Goal: Task Accomplishment & Management: Manage account settings

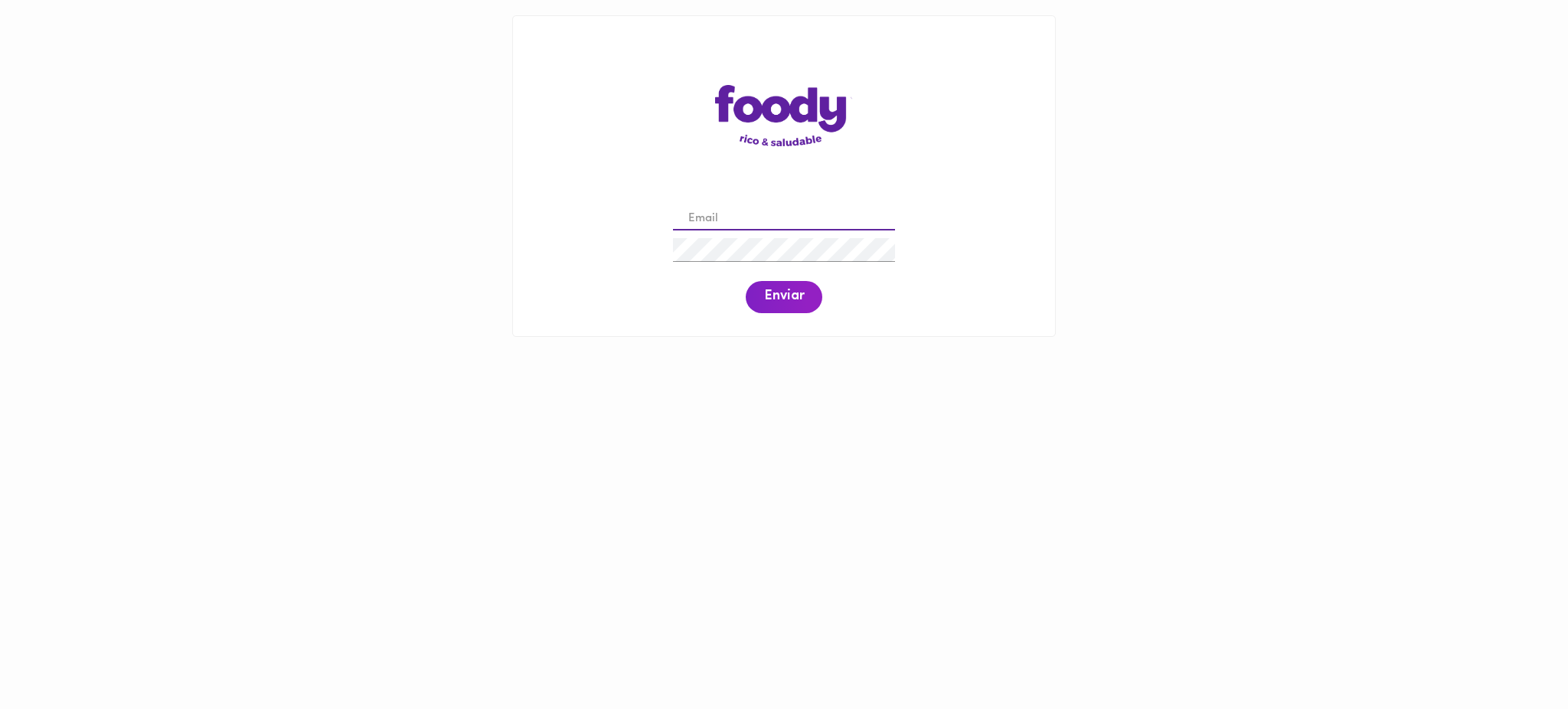
click at [715, 219] on input "email" at bounding box center [784, 219] width 222 height 24
type input "mquinonessundquist@gmail.com"
click at [776, 298] on span "Enviar" at bounding box center [784, 297] width 39 height 17
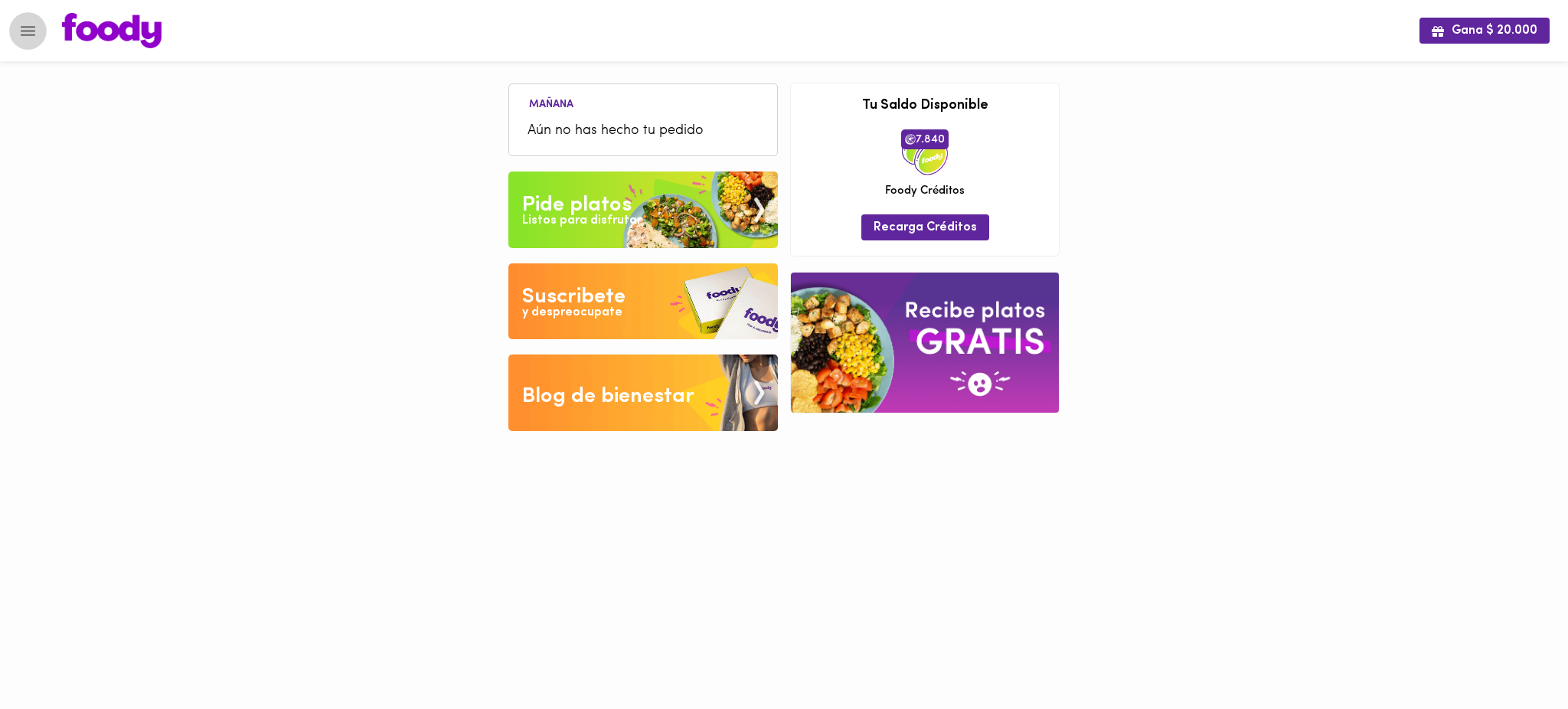
click at [28, 28] on icon "Menu" at bounding box center [28, 30] width 19 height 19
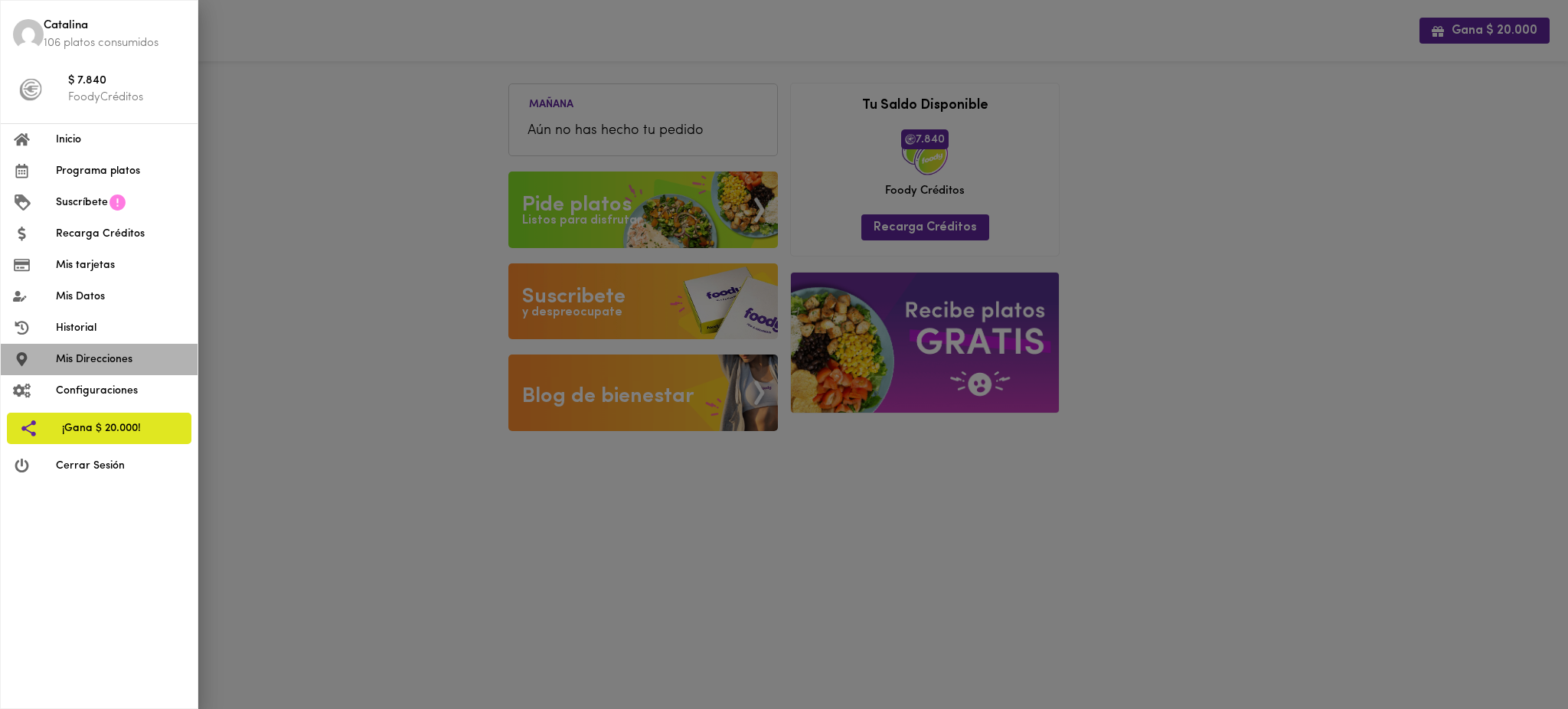
click at [122, 358] on span "Mis Direcciones" at bounding box center [120, 360] width 129 height 17
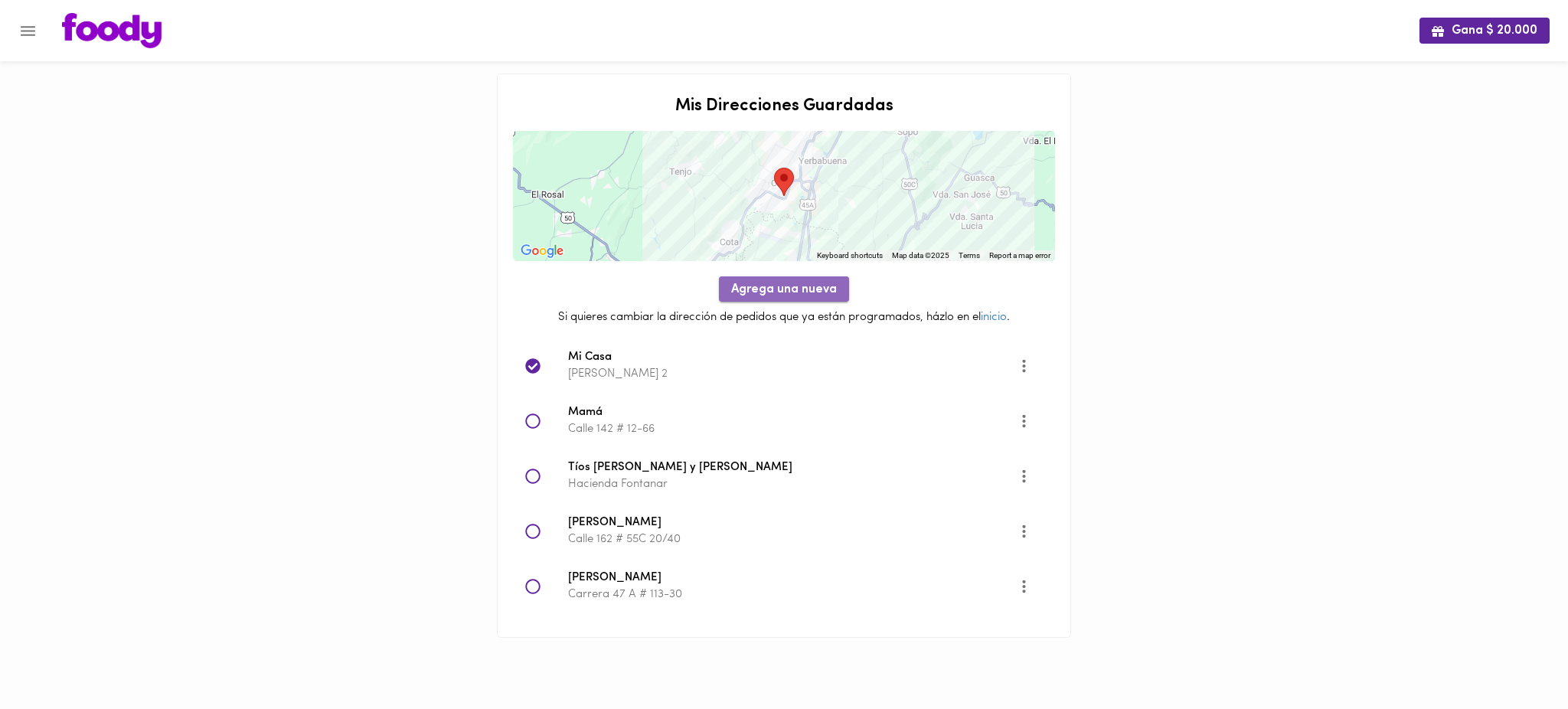
click at [778, 288] on span "Agrega una nueva" at bounding box center [784, 290] width 106 height 15
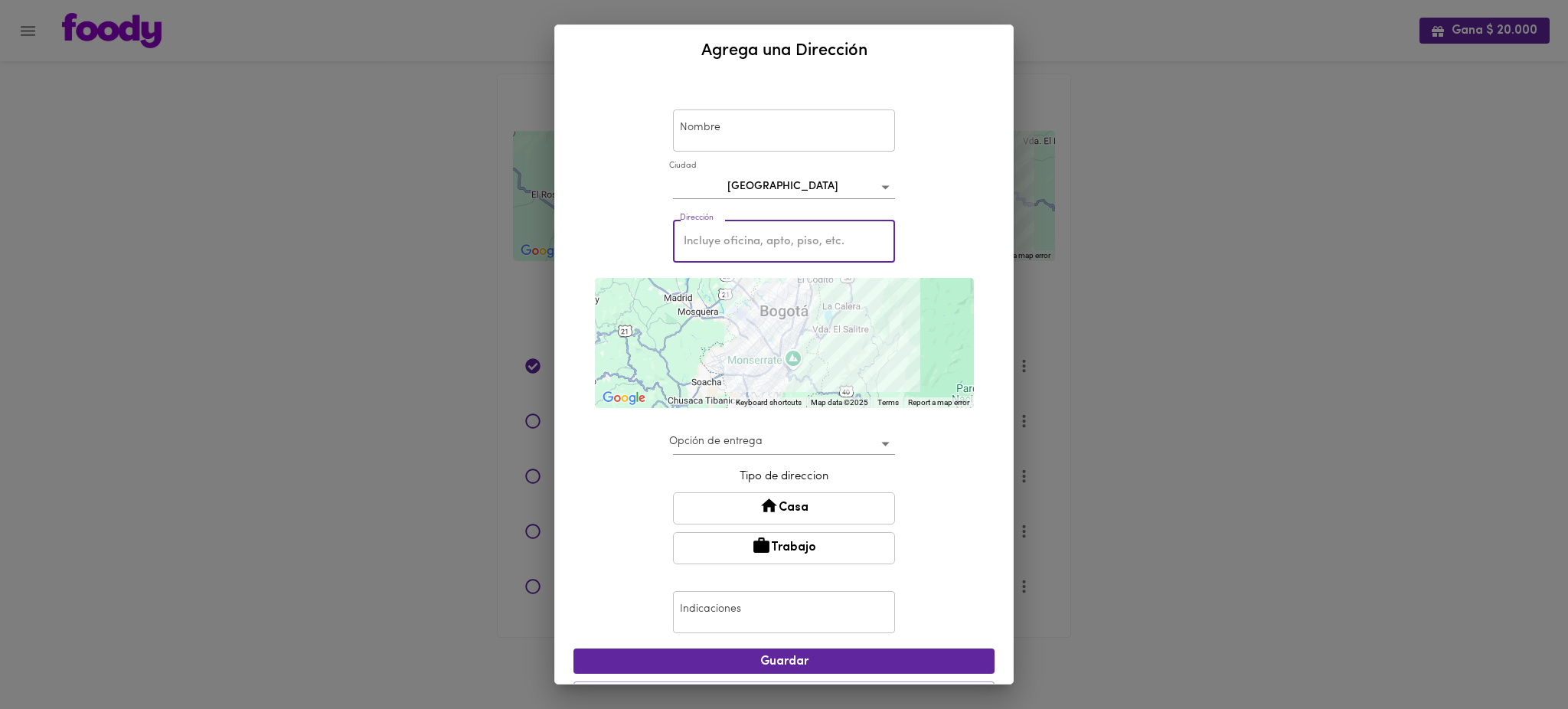
click at [765, 248] on input "text" at bounding box center [784, 242] width 222 height 42
paste input "Carrera 17 # 121-39"
type input "Carrera 17 # 121-39"
click at [985, 338] on div "Nombre Nombre [GEOGRAPHIC_DATA] bogota Dirección Carrera 17 # 121-39 Dirección …" at bounding box center [784, 380] width 458 height 608
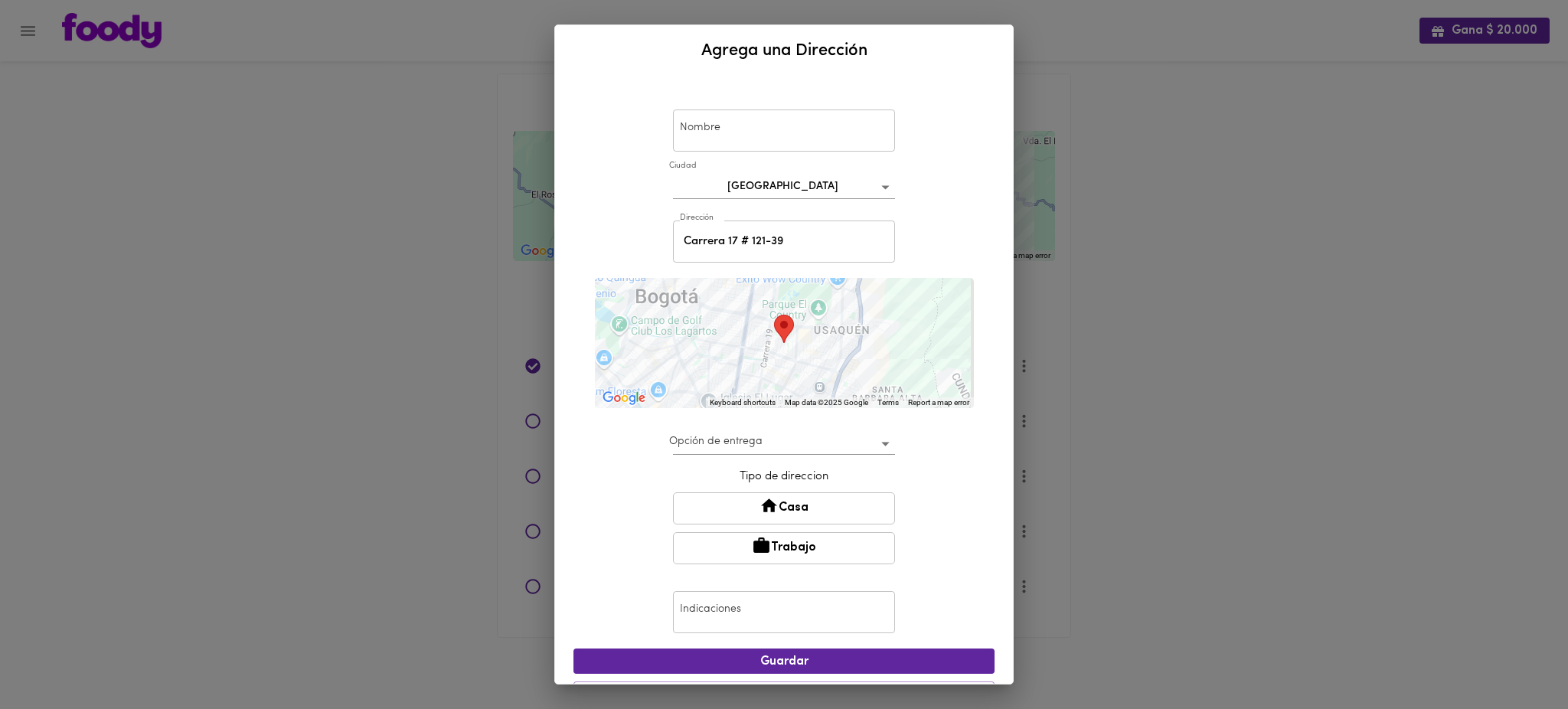
click at [608, 194] on div "Nombre Nombre [GEOGRAPHIC_DATA] bogota Dirección Carrera 17 # 121-39 Dirección …" at bounding box center [784, 400] width 421 height 636
click at [274, 183] on div "Agrega una Dirección Nombre Nombre [GEOGRAPHIC_DATA] bogota Dirección Carrera 1…" at bounding box center [784, 354] width 1568 height 709
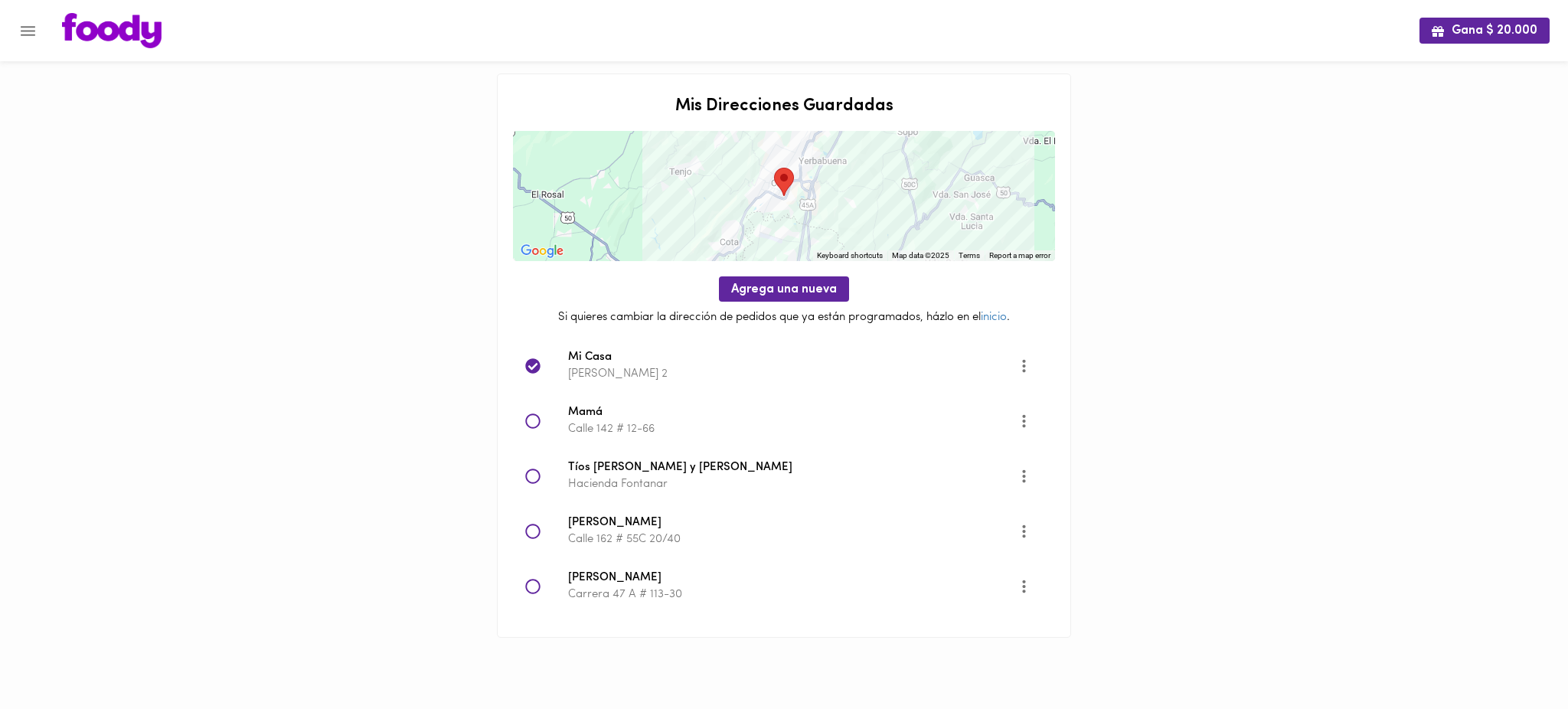
click at [252, 143] on div "Gana $ 20.000 Mis Direcciones Guardadas ← Move left → Move right ↑ Move up ↓ Mo…" at bounding box center [784, 338] width 1568 height 677
